Goal: Information Seeking & Learning: Understand process/instructions

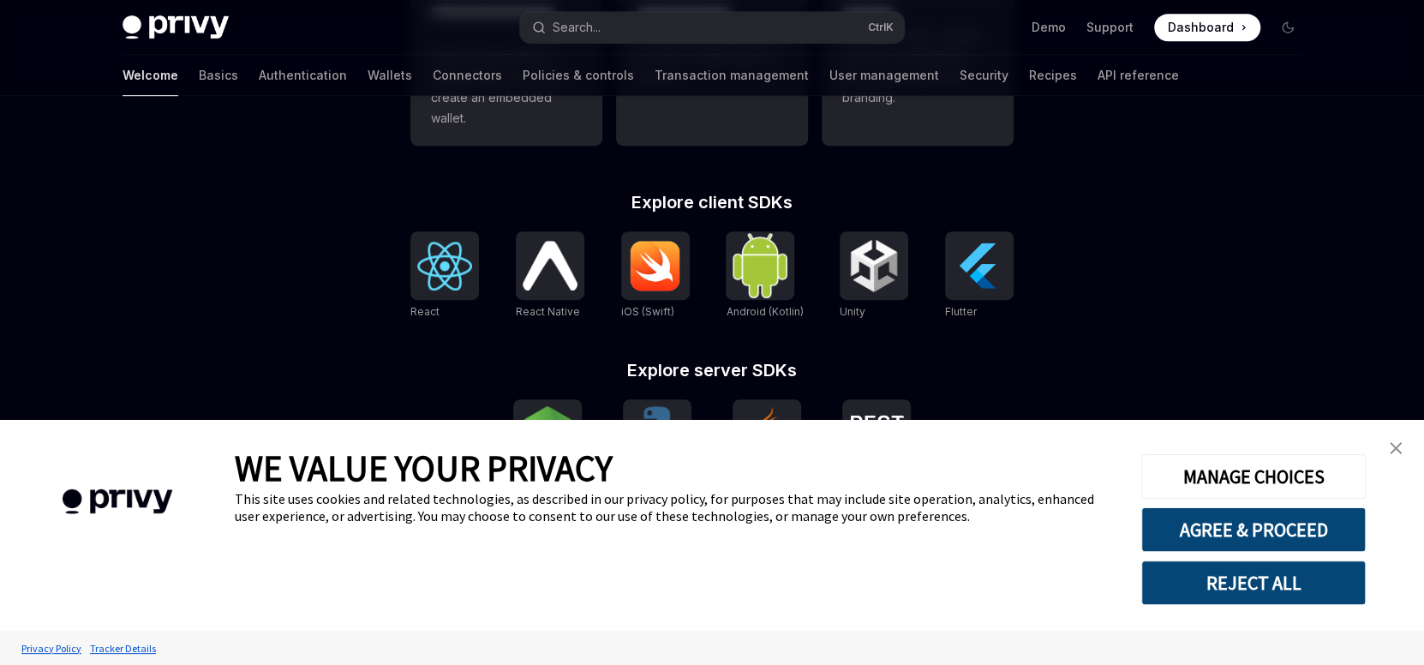
scroll to position [686, 0]
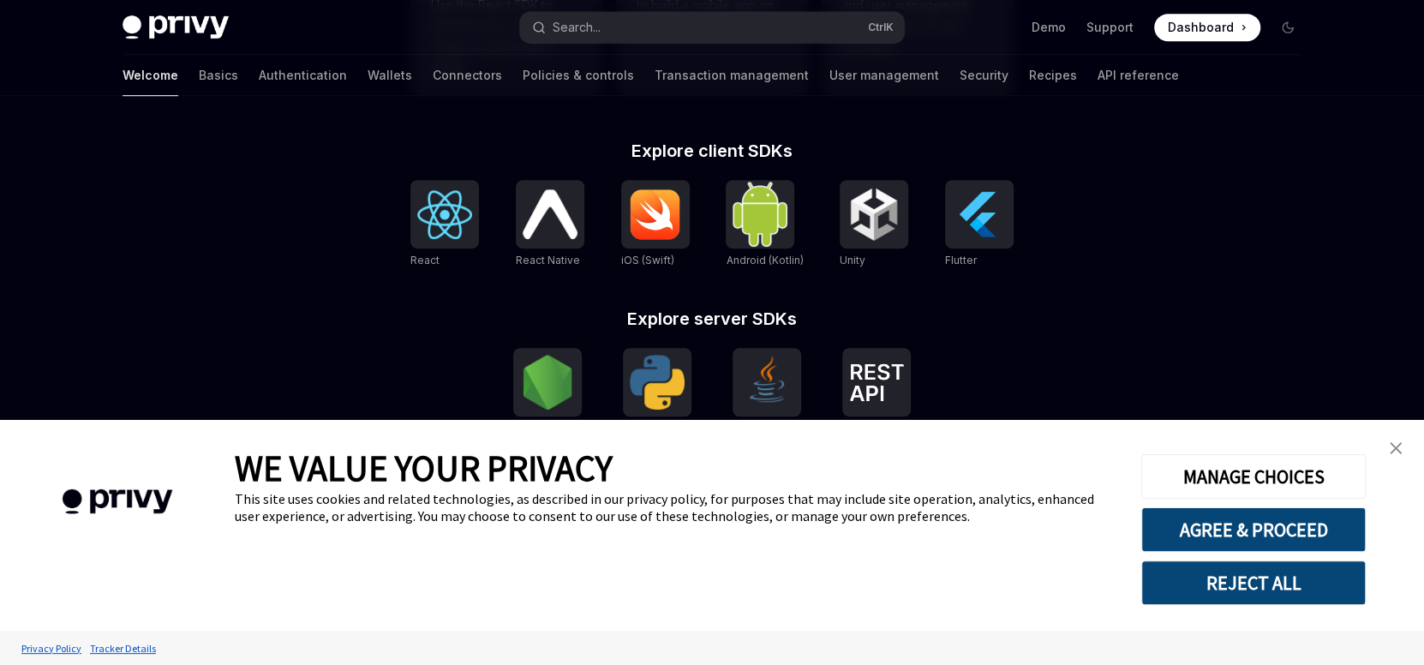
click at [1401, 448] on img "close banner" at bounding box center [1396, 448] width 12 height 12
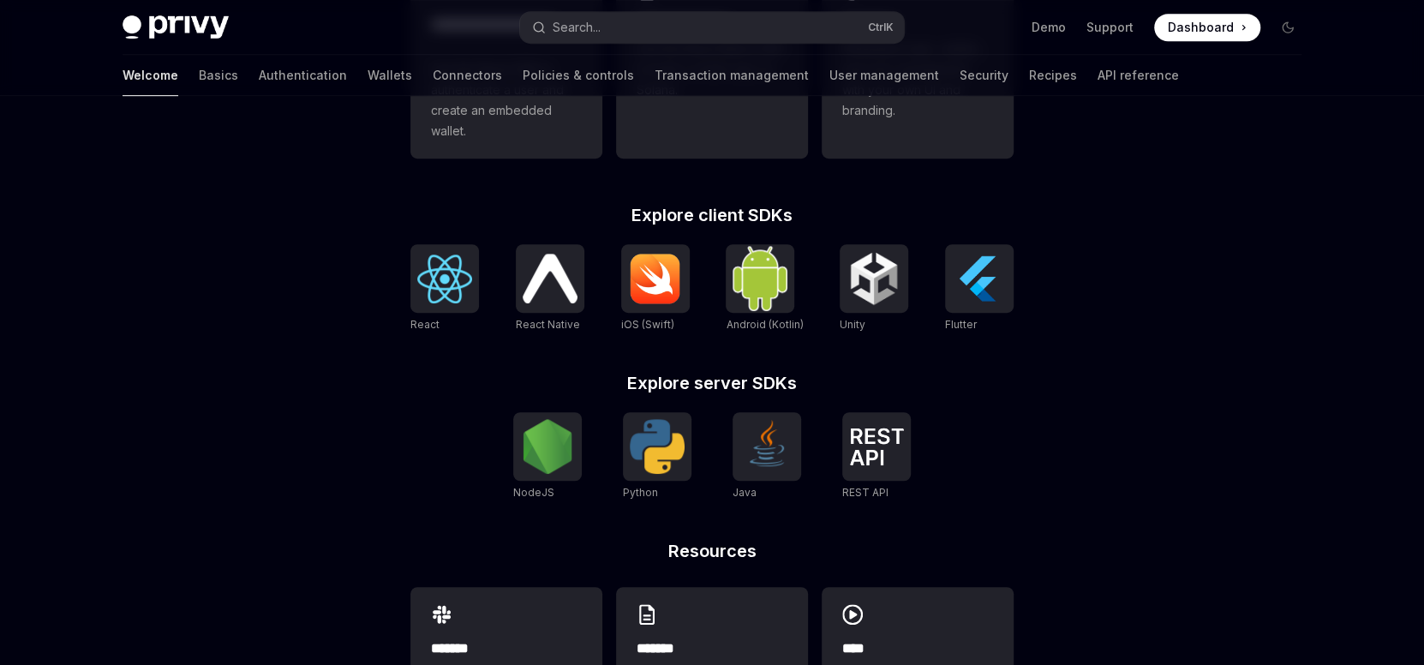
scroll to position [652, 0]
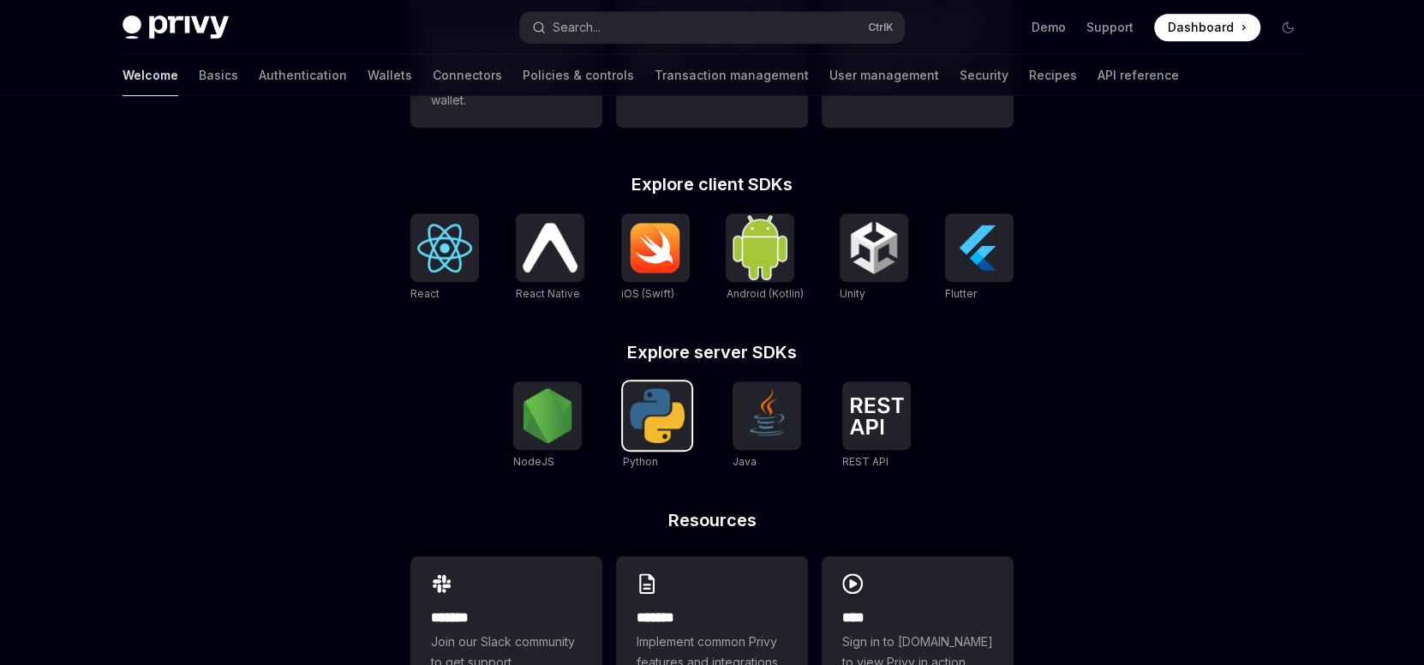
click at [666, 436] on img at bounding box center [657, 415] width 55 height 55
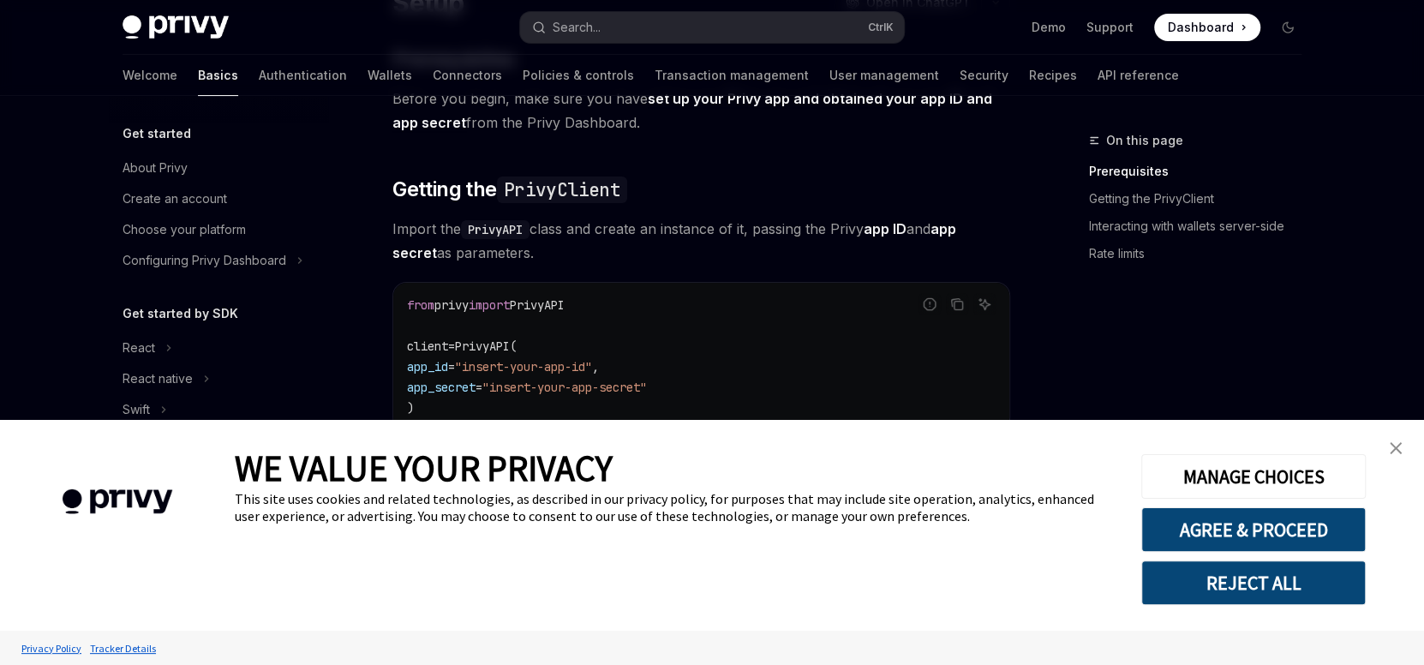
scroll to position [276, 0]
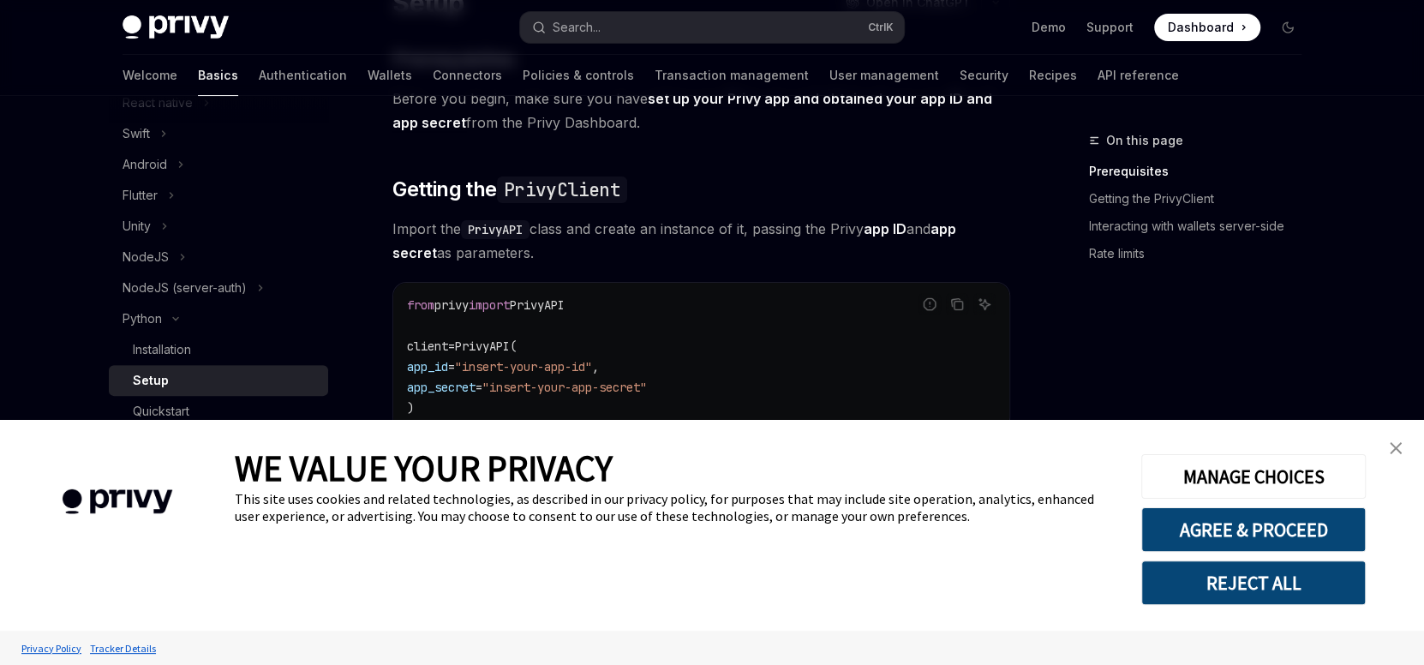
click at [1394, 444] on img "close banner" at bounding box center [1396, 448] width 12 height 12
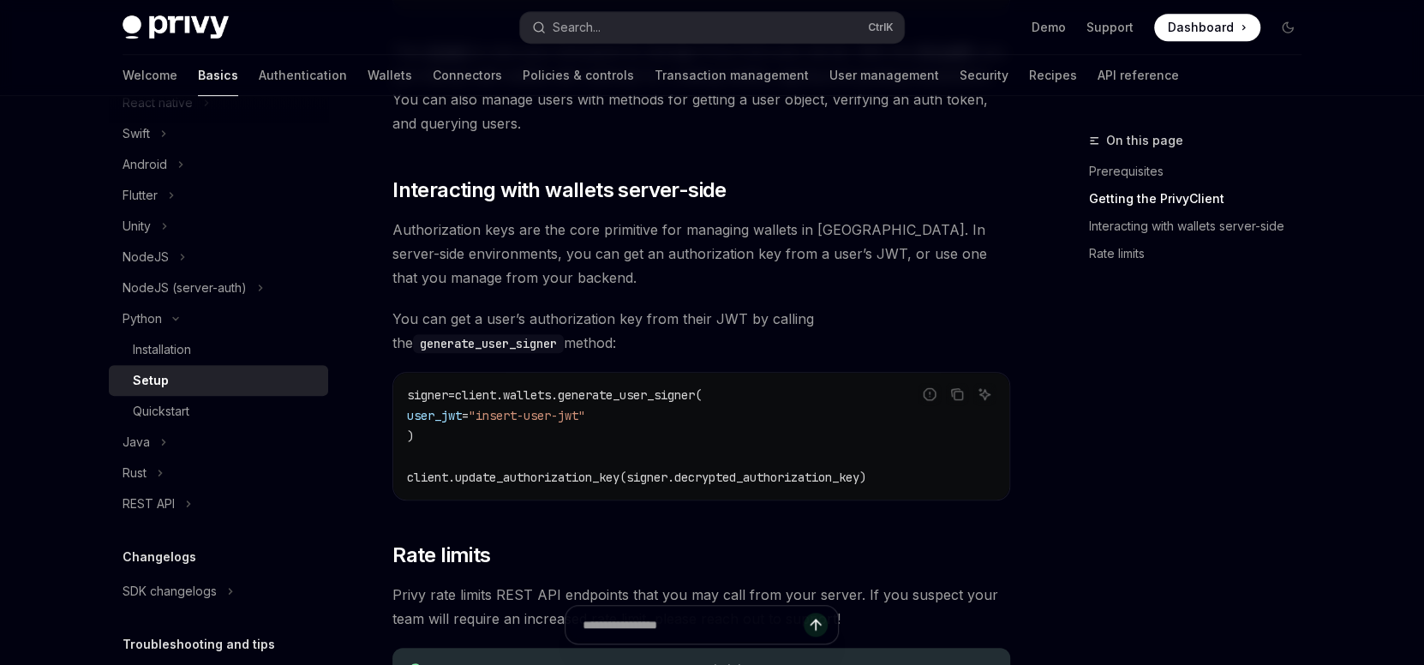
scroll to position [599, 0]
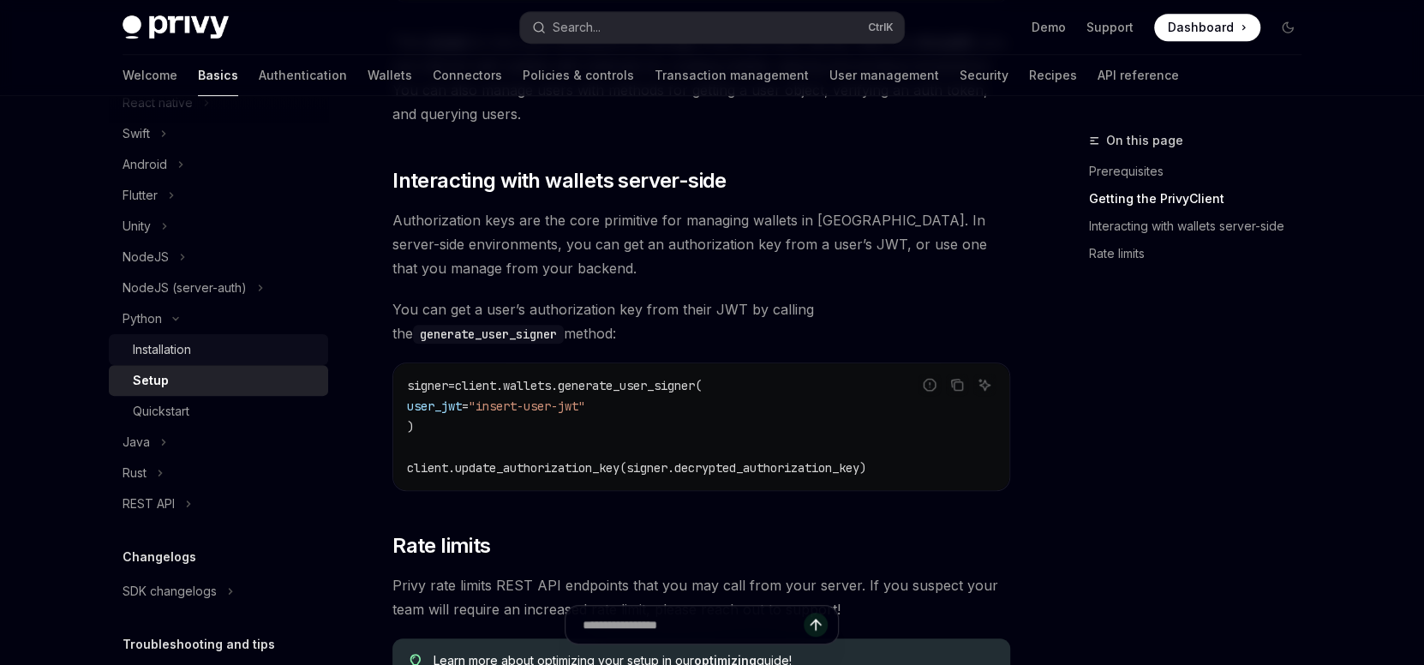
click at [221, 343] on div "Installation" at bounding box center [225, 349] width 185 height 21
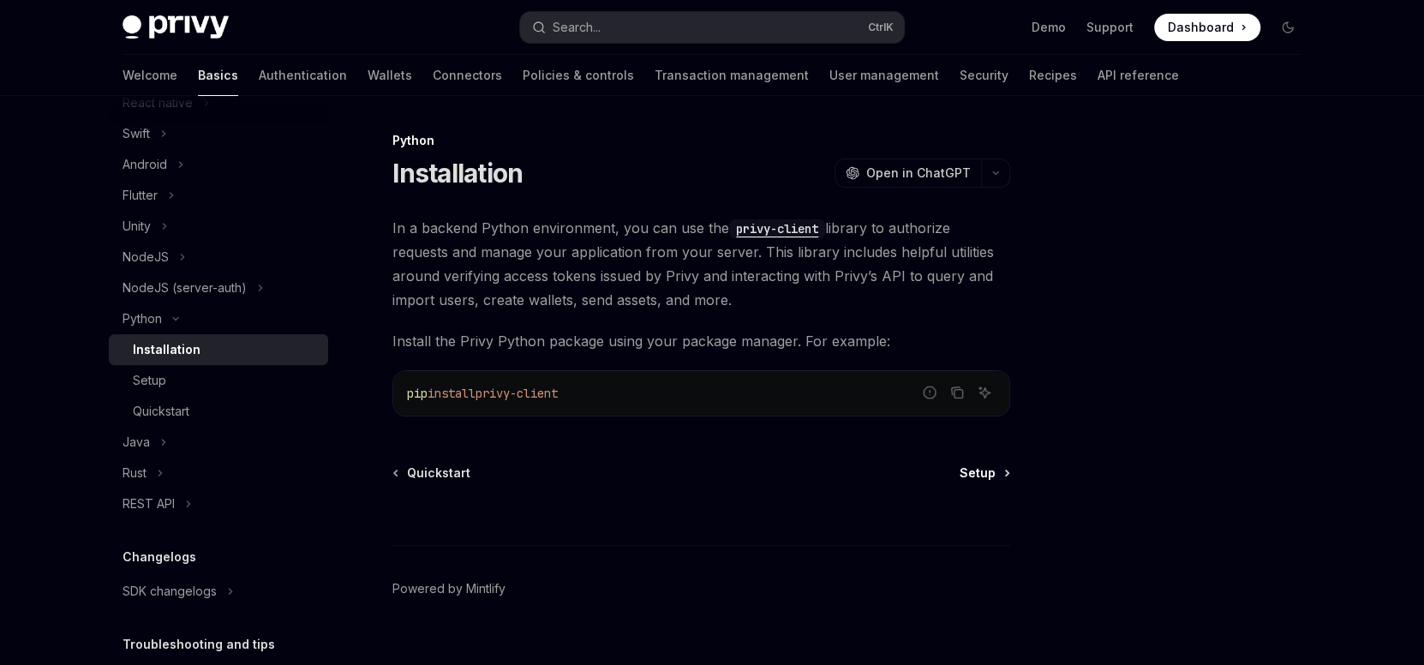
click at [989, 469] on span "Setup" at bounding box center [978, 473] width 36 height 17
type textarea "*"
